Goal: Task Accomplishment & Management: Complete application form

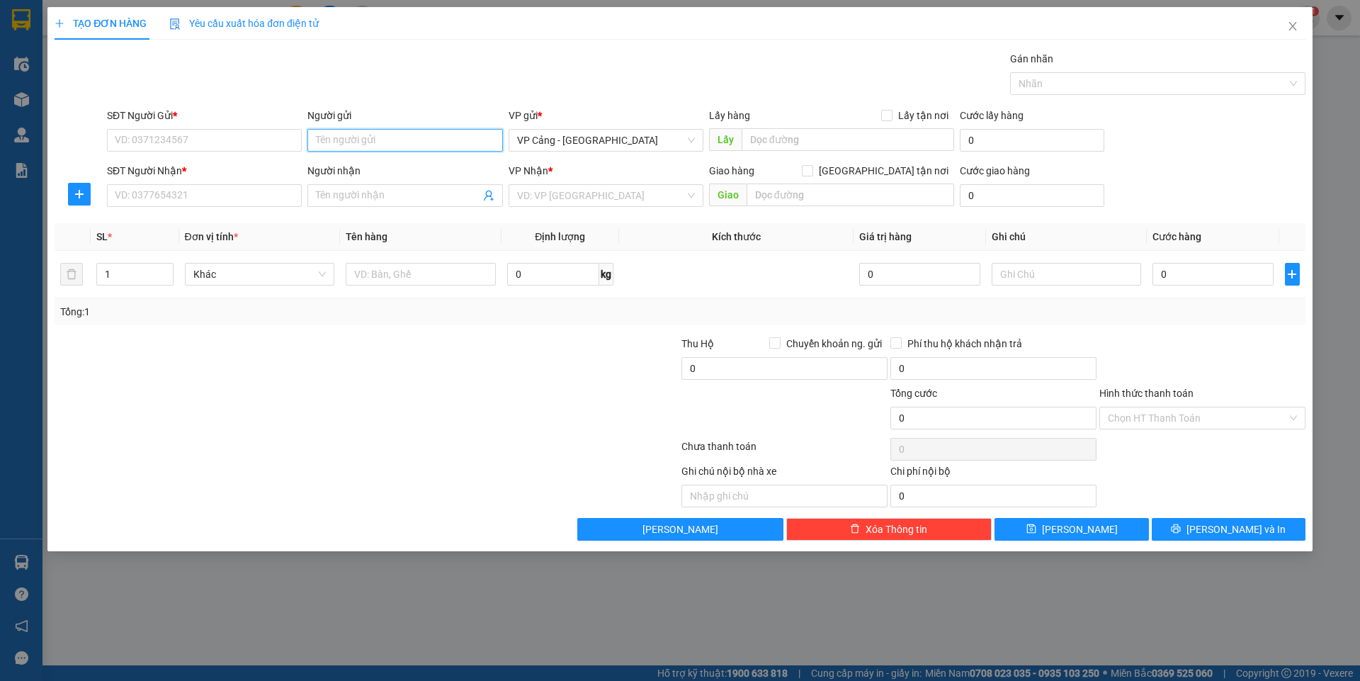
click at [358, 140] on input "Người gửi" at bounding box center [404, 140] width 195 height 23
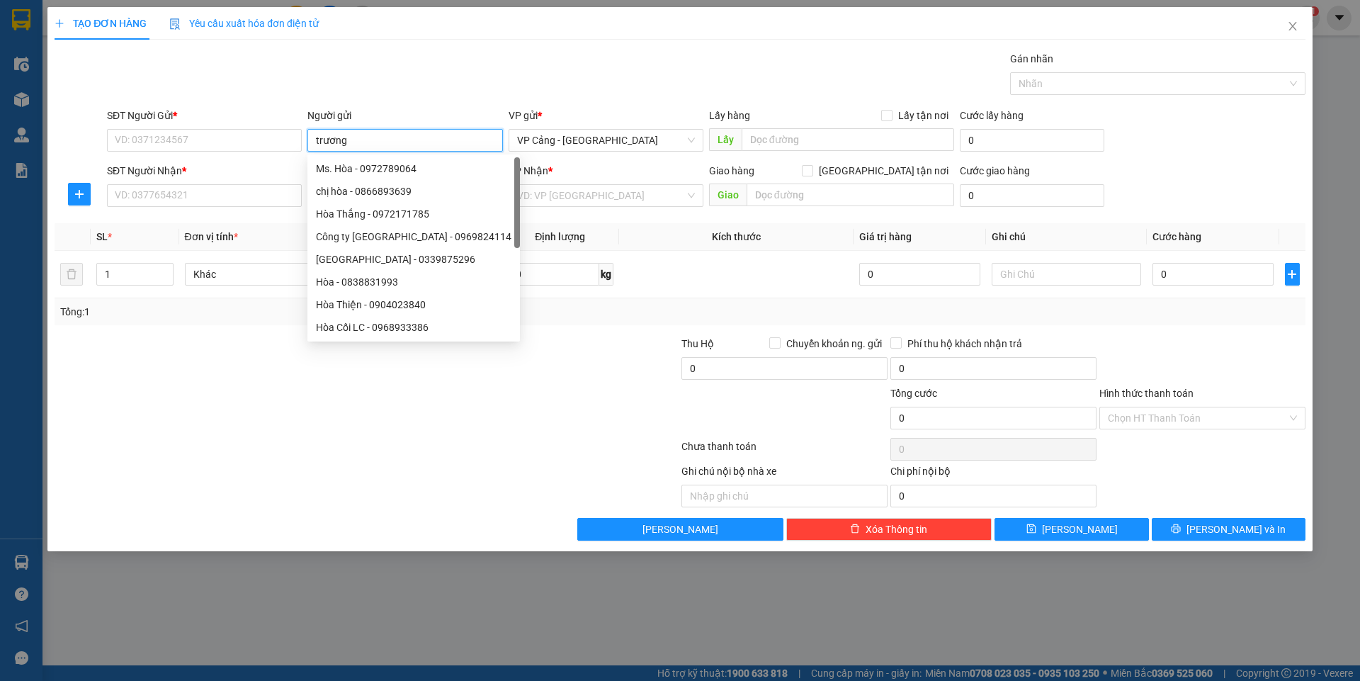
type input "[PERSON_NAME]"
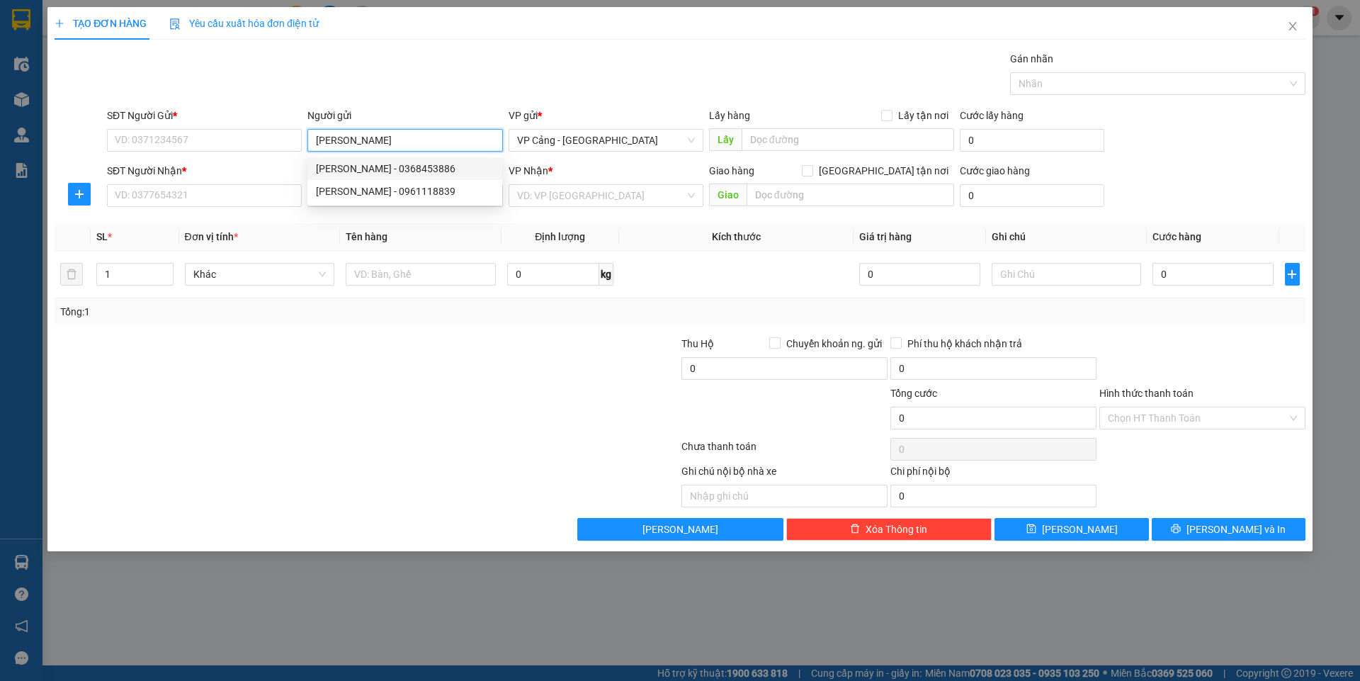
click at [361, 168] on div "[PERSON_NAME] - 0368453886" at bounding box center [405, 169] width 178 height 16
type input "0368453886"
type input "[PERSON_NAME]"
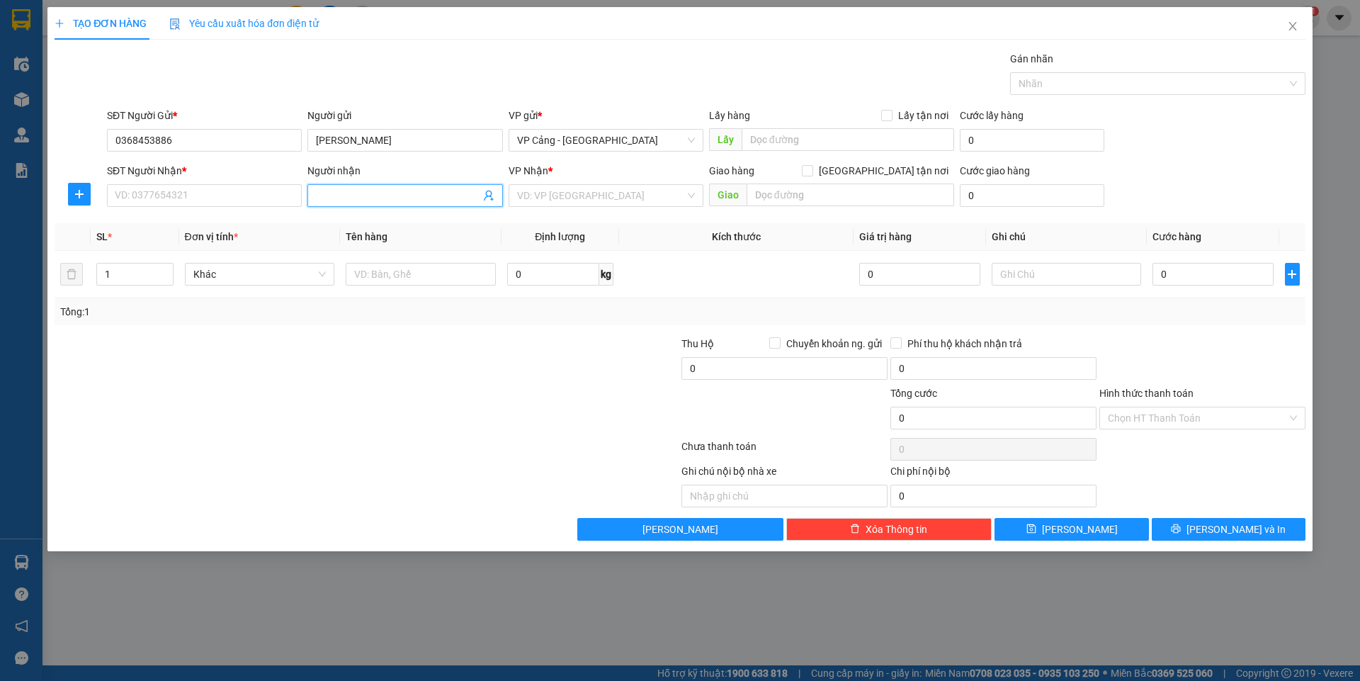
click at [319, 196] on input "Người nhận" at bounding box center [398, 196] width 164 height 16
click at [346, 222] on div "[PERSON_NAME] - 0368453886" at bounding box center [405, 224] width 178 height 16
type input "0368453886"
type input "[PERSON_NAME]"
checkbox input "true"
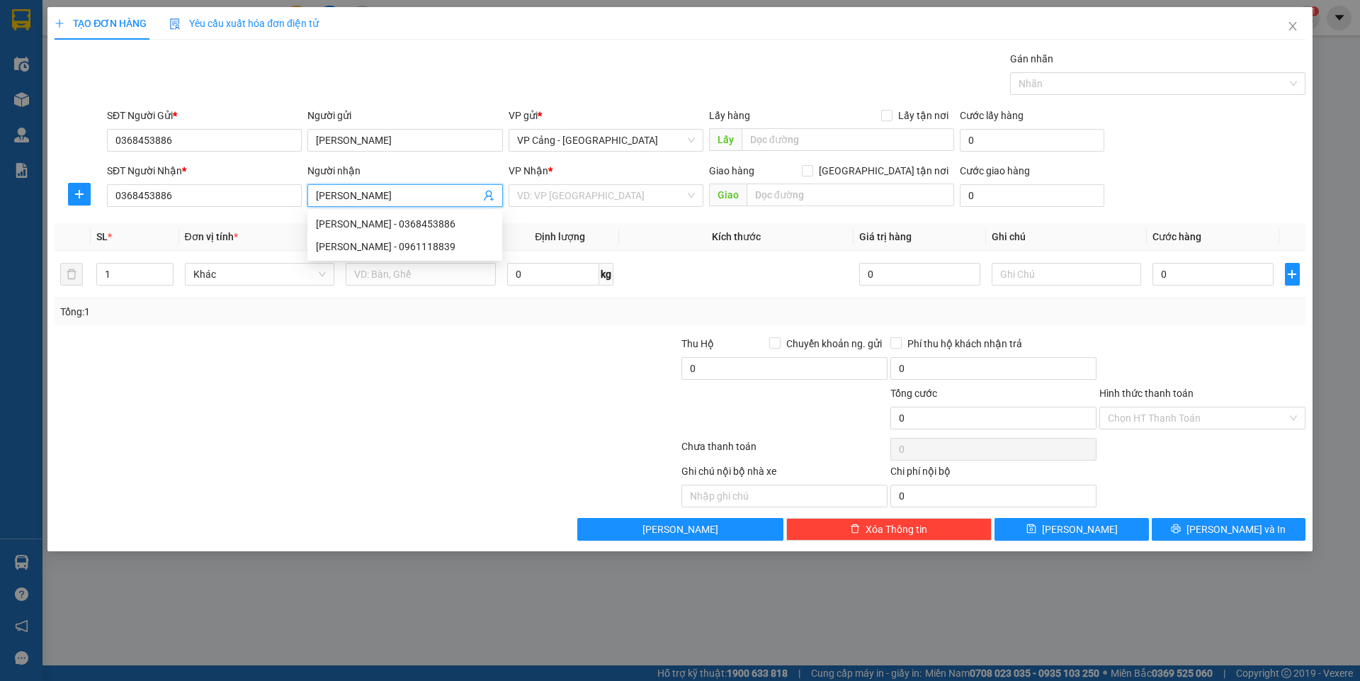
type input "qua kho lấy"
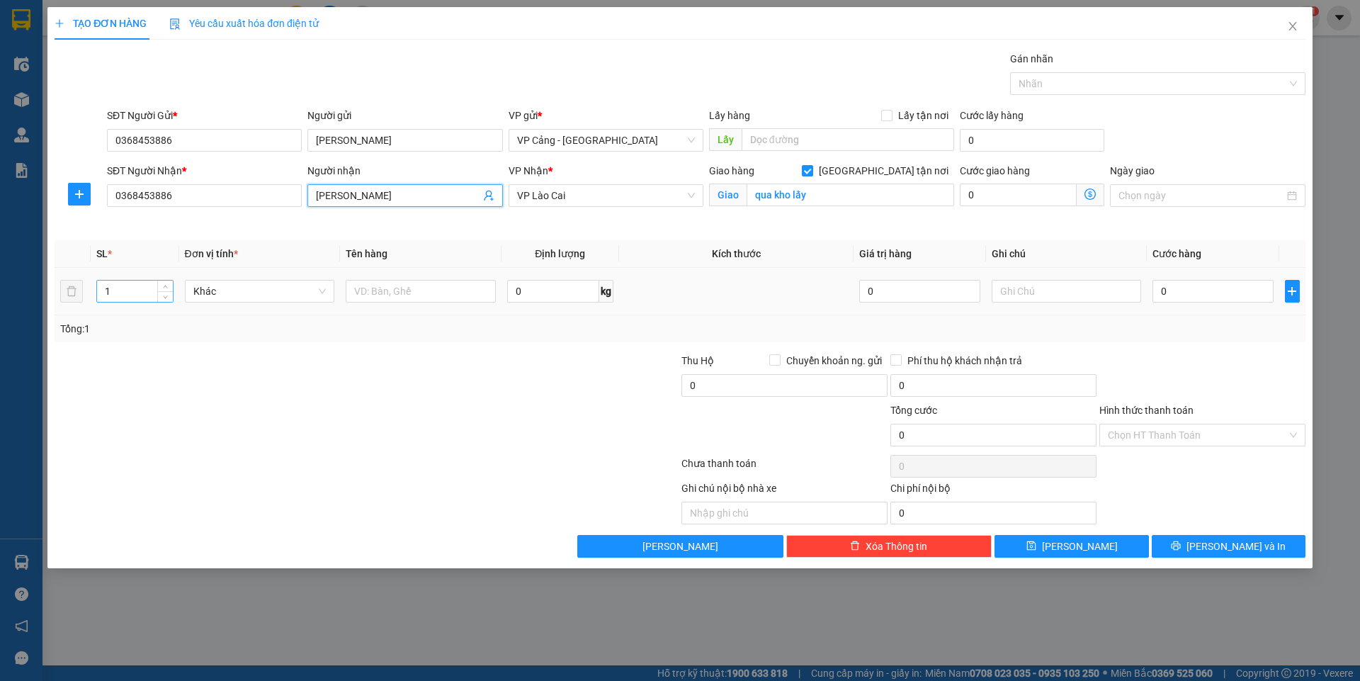
click at [130, 298] on input "1" at bounding box center [134, 291] width 75 height 21
type input "23"
click at [368, 302] on input "text" at bounding box center [421, 291] width 150 height 23
type input "23 kiện dầu"
click at [1177, 286] on input "0" at bounding box center [1213, 291] width 120 height 23
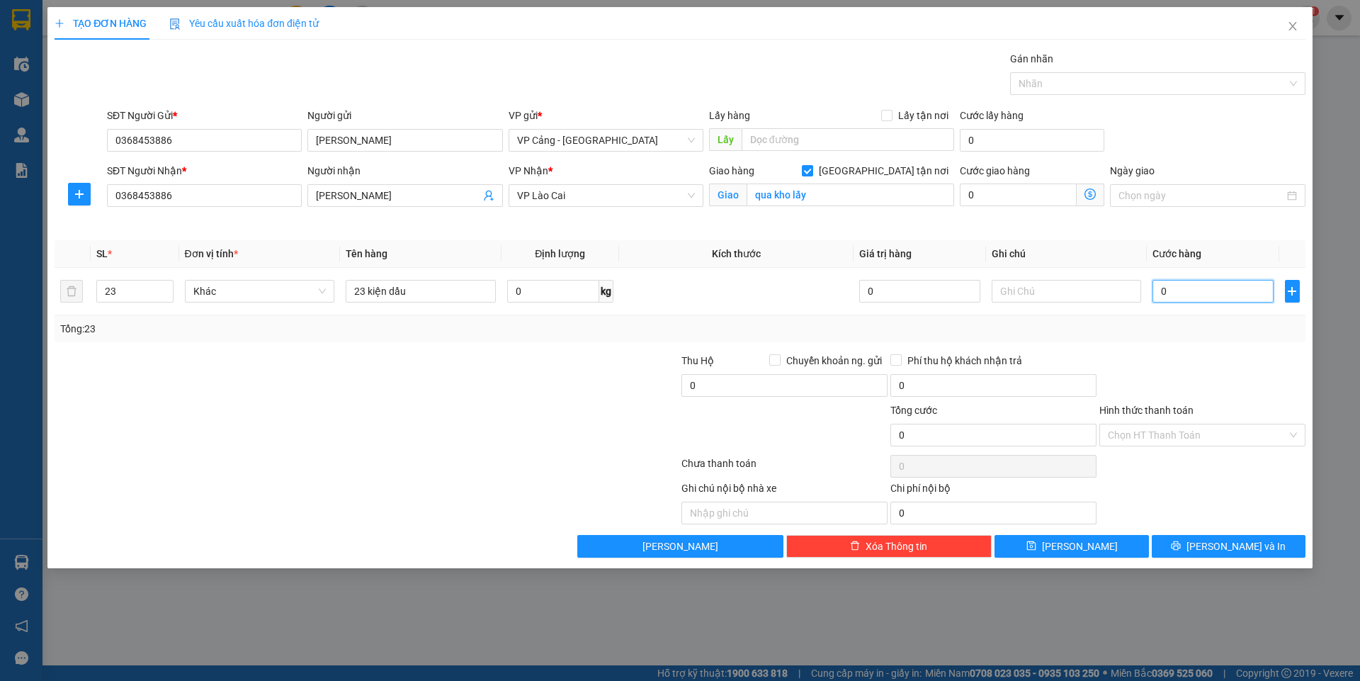
type input "5"
type input "0"
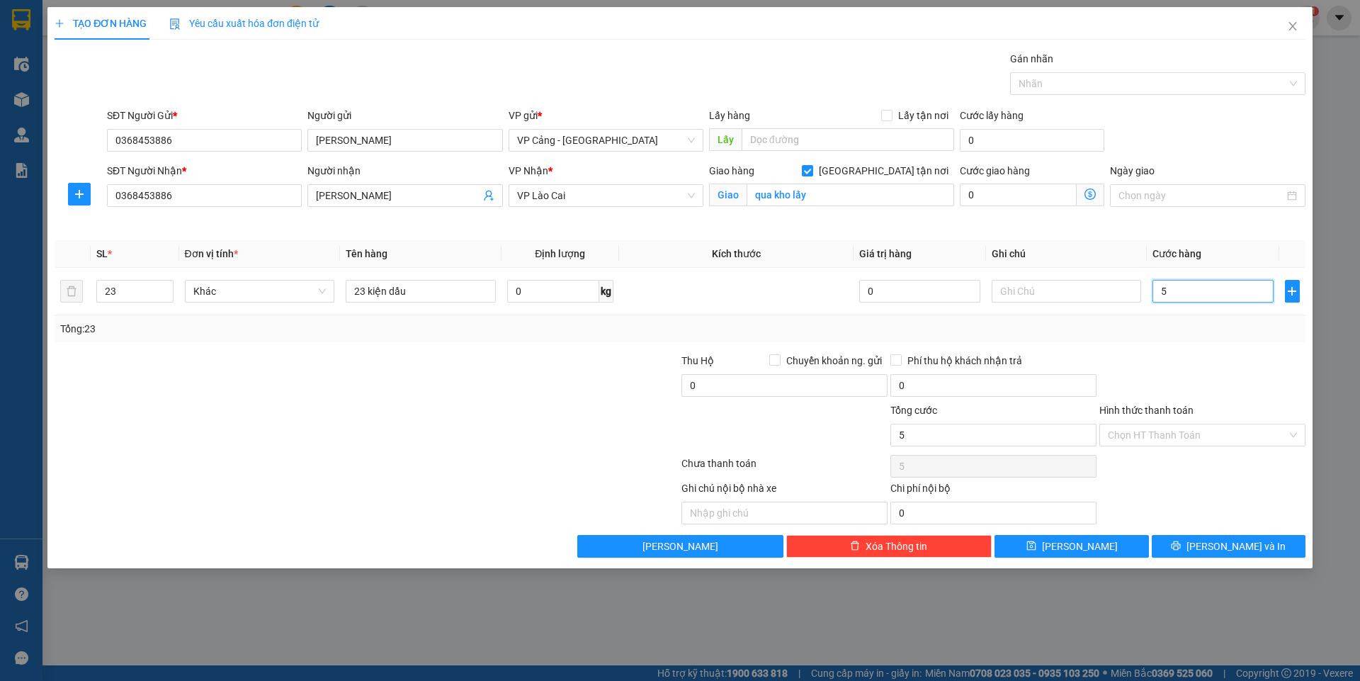
type input "0"
type input "04"
type input "4"
type input "046"
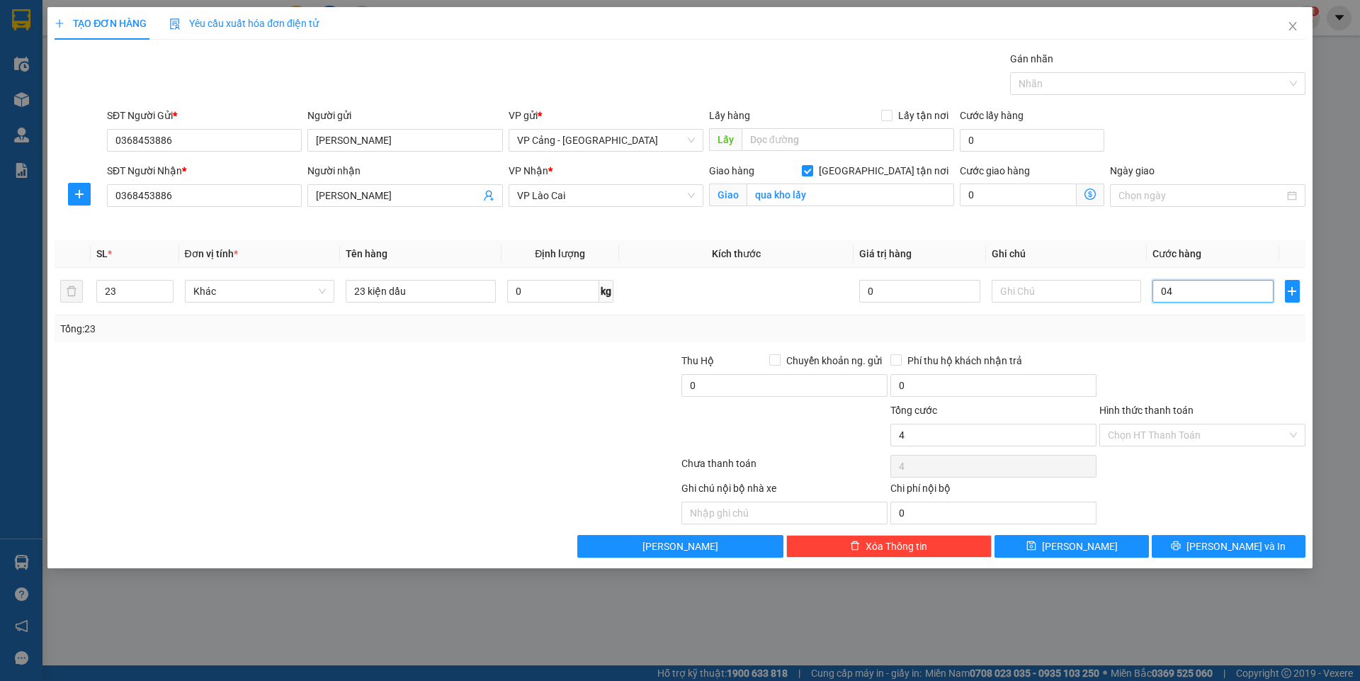
type input "46"
type input "0.460"
type input "460"
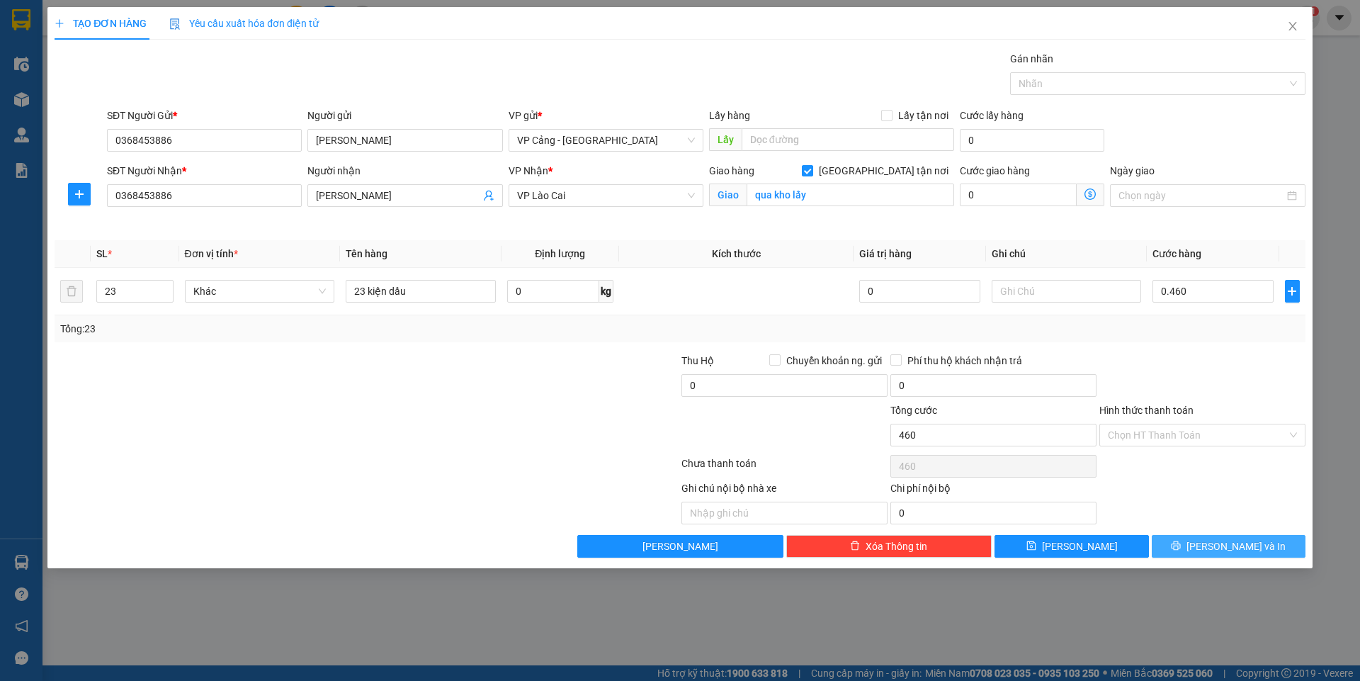
type input "460.000"
click at [1181, 548] on icon "printer" at bounding box center [1176, 546] width 10 height 10
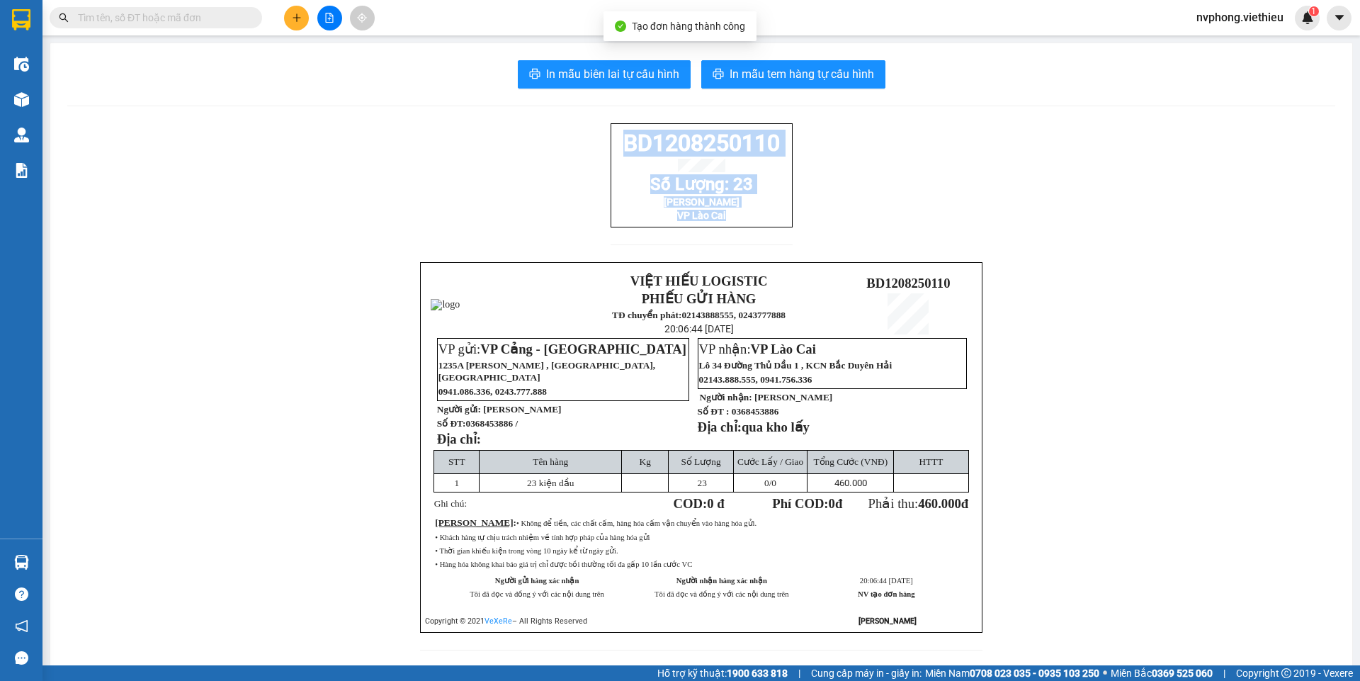
drag, startPoint x: 776, startPoint y: 230, endPoint x: 611, endPoint y: 132, distance: 191.2
click at [611, 132] on div "BD1208250110 Số Lượng: 23 [PERSON_NAME] VP Lào Cai" at bounding box center [702, 175] width 182 height 104
copy div "BD1208250110 [PERSON_NAME]: 23 [PERSON_NAME] VP [PERSON_NAME]"
